Goal: Task Accomplishment & Management: Manage account settings

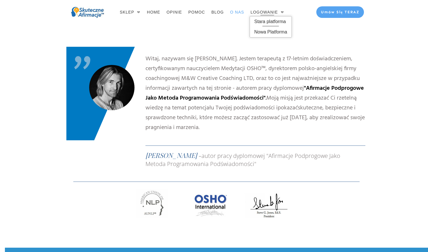
click at [271, 20] on span "Stara platforma" at bounding box center [270, 21] width 33 height 9
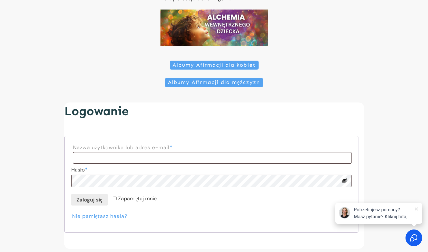
scroll to position [103, 0]
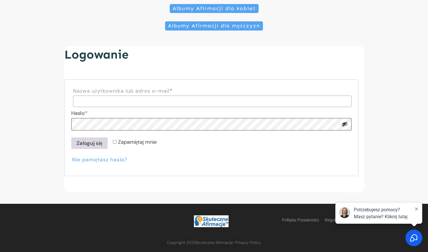
type input "**********"
click at [89, 144] on button "Zaloguj się" at bounding box center [89, 143] width 36 height 12
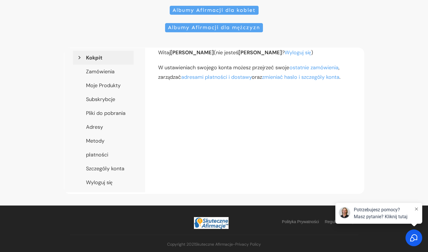
scroll to position [103, 0]
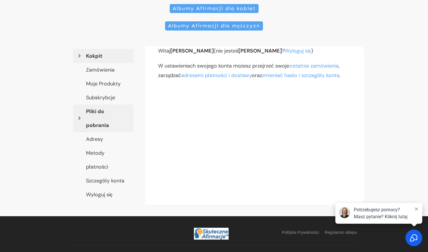
click at [87, 112] on link "Pliki do pobrania" at bounding box center [103, 118] width 61 height 28
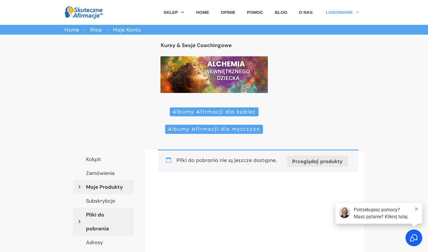
click at [95, 186] on link "Moje Produkty" at bounding box center [103, 187] width 61 height 14
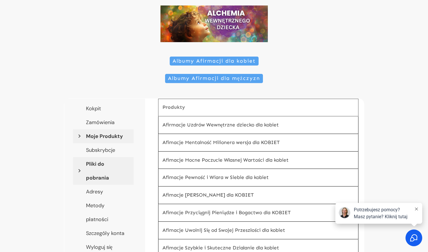
scroll to position [144, 0]
